Goal: Navigation & Orientation: Find specific page/section

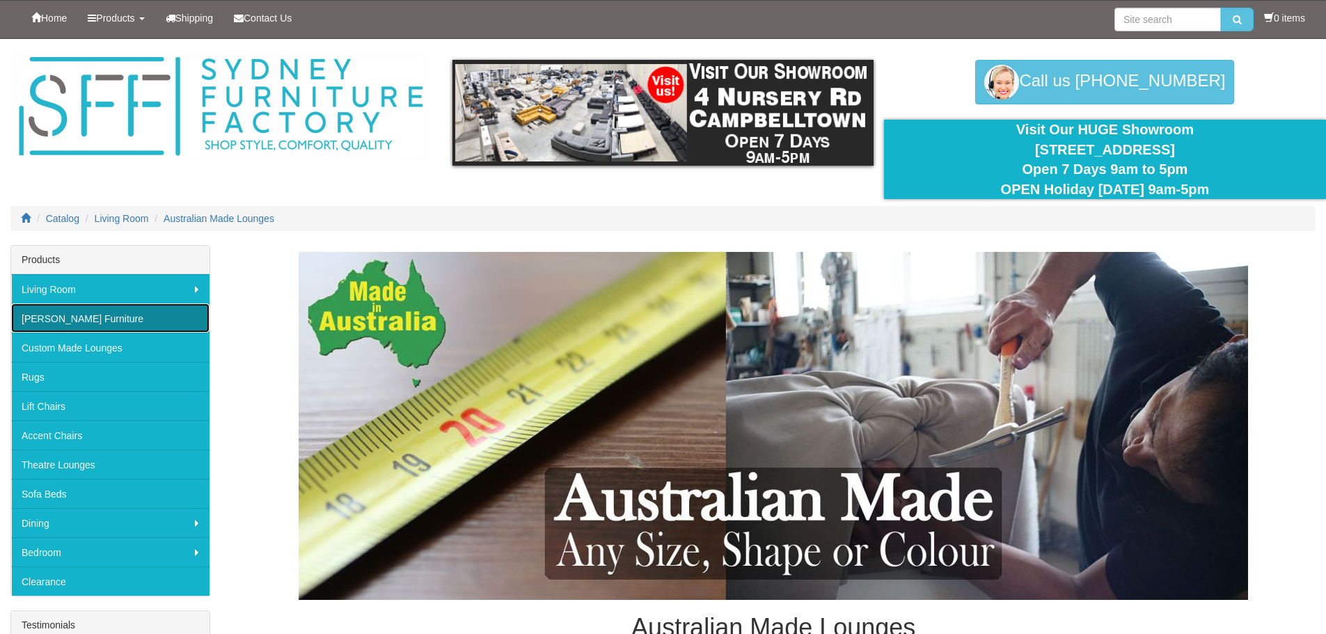
click at [81, 318] on link "[PERSON_NAME] Furniture" at bounding box center [110, 317] width 198 height 29
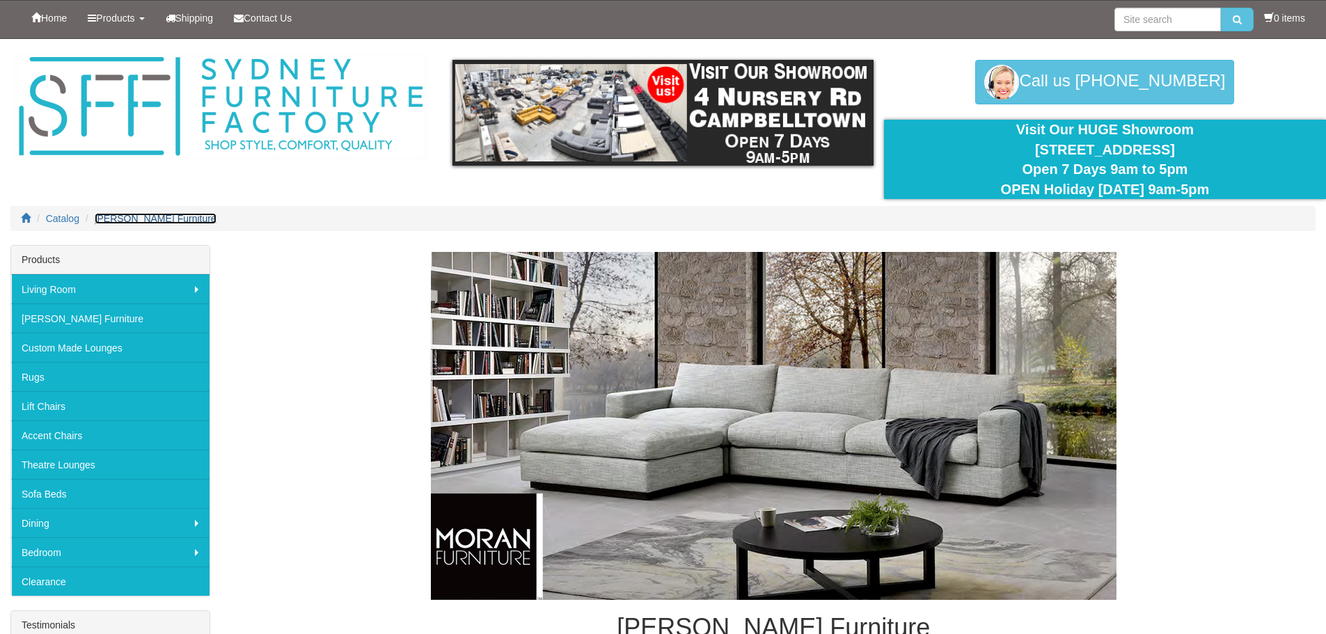
click at [129, 219] on span "[PERSON_NAME] Furniture" at bounding box center [156, 218] width 122 height 11
click at [85, 349] on link "Custom Made Lounges" at bounding box center [110, 347] width 198 height 29
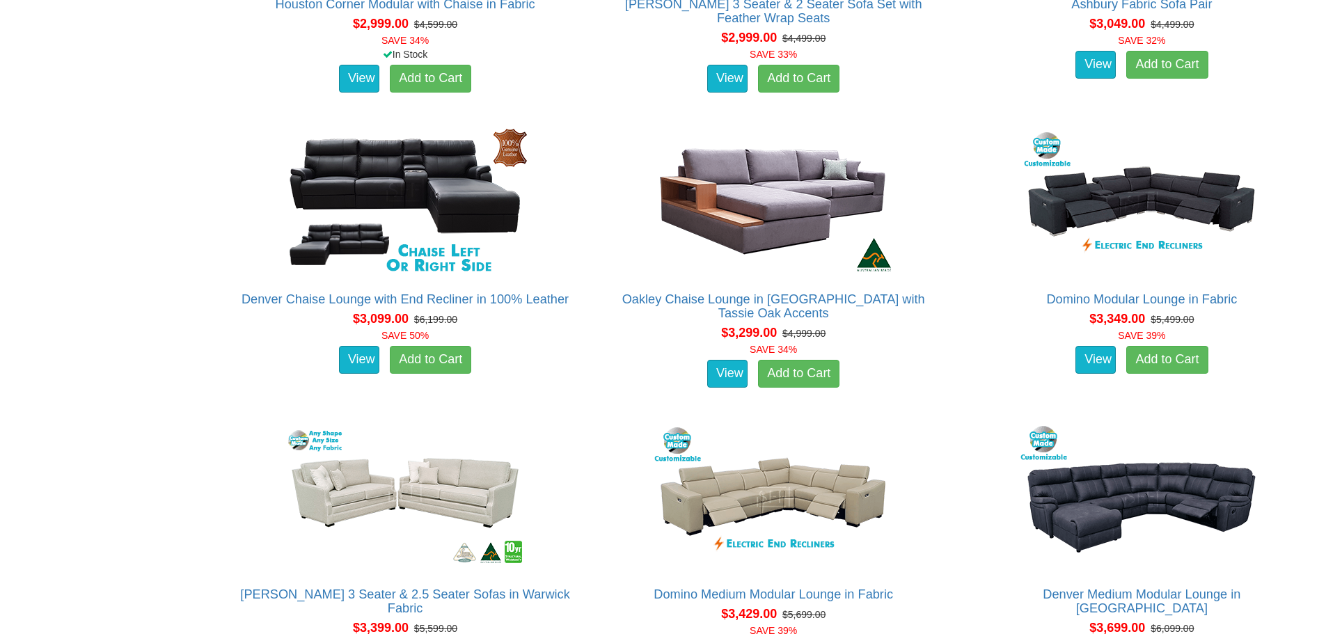
scroll to position [3828, 0]
